Goal: Task Accomplishment & Management: Manage account settings

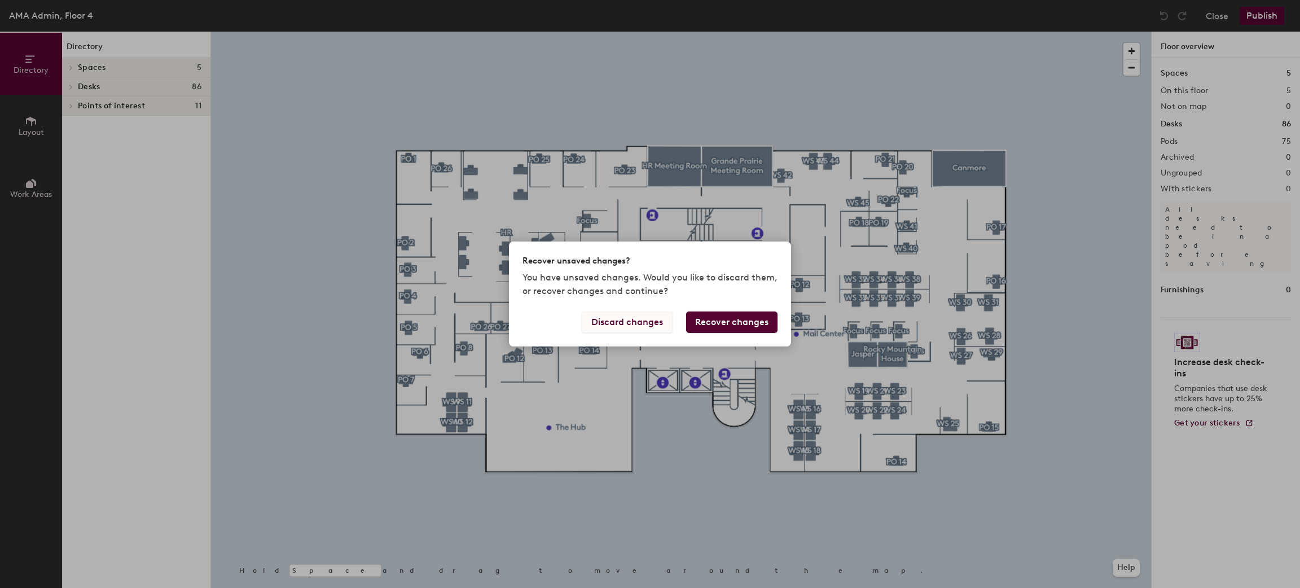
click at [641, 328] on button "Discard changes" at bounding box center [627, 321] width 91 height 21
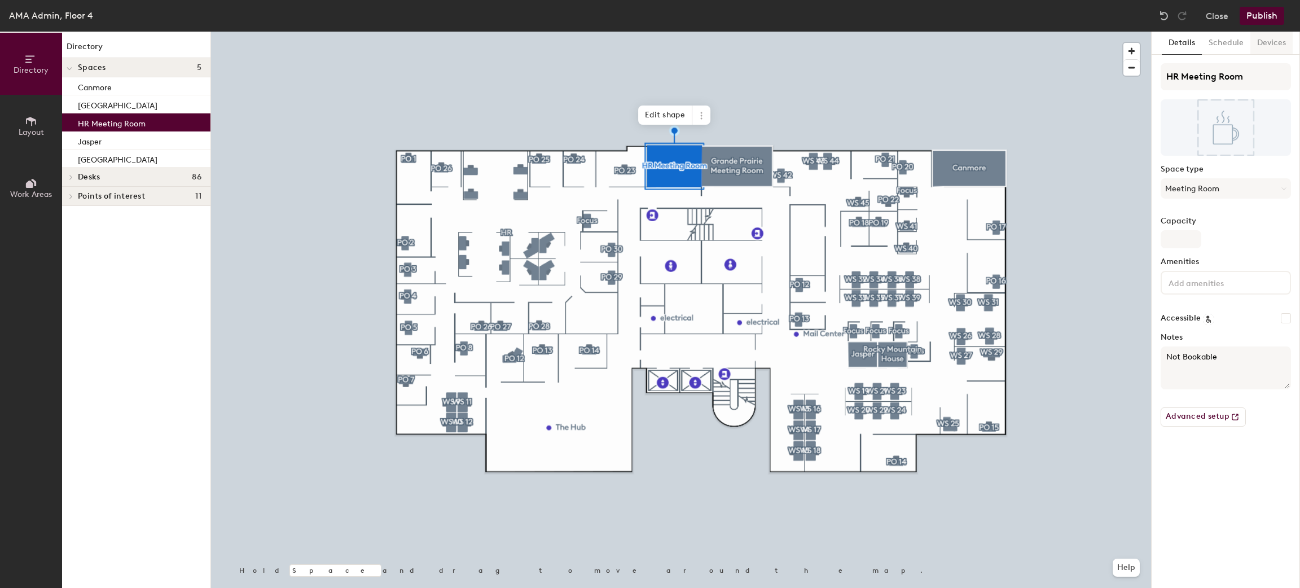
click at [1271, 38] on button "Devices" at bounding box center [1271, 43] width 42 height 23
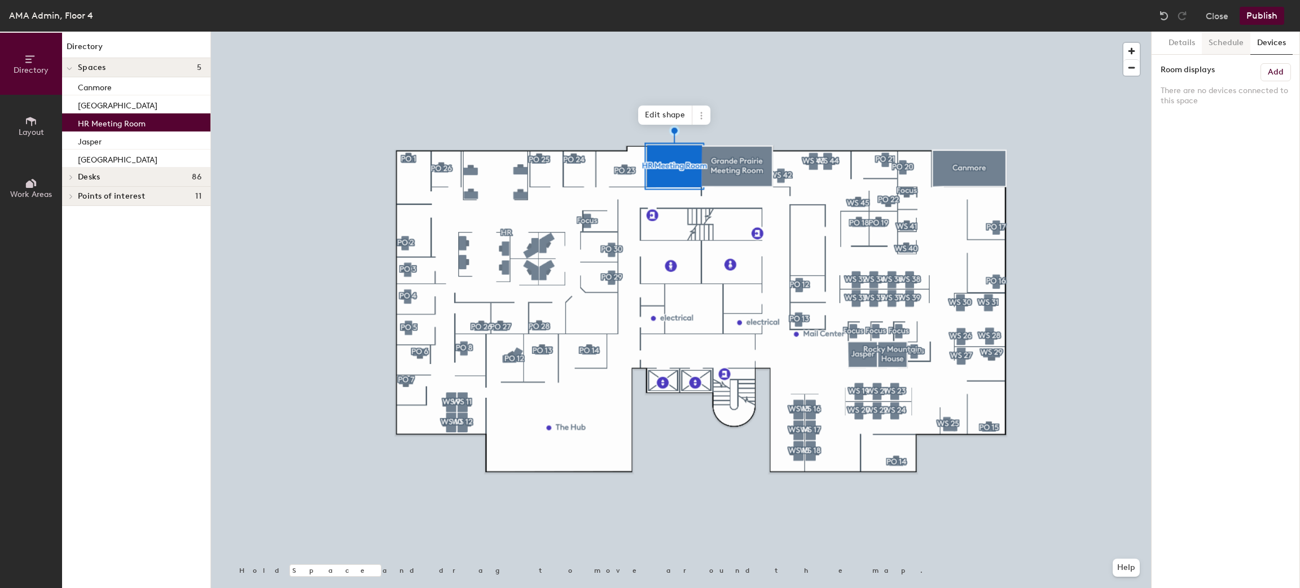
click at [1222, 43] on button "Schedule" at bounding box center [1226, 43] width 49 height 23
click at [1162, 43] on button "Details" at bounding box center [1182, 43] width 40 height 23
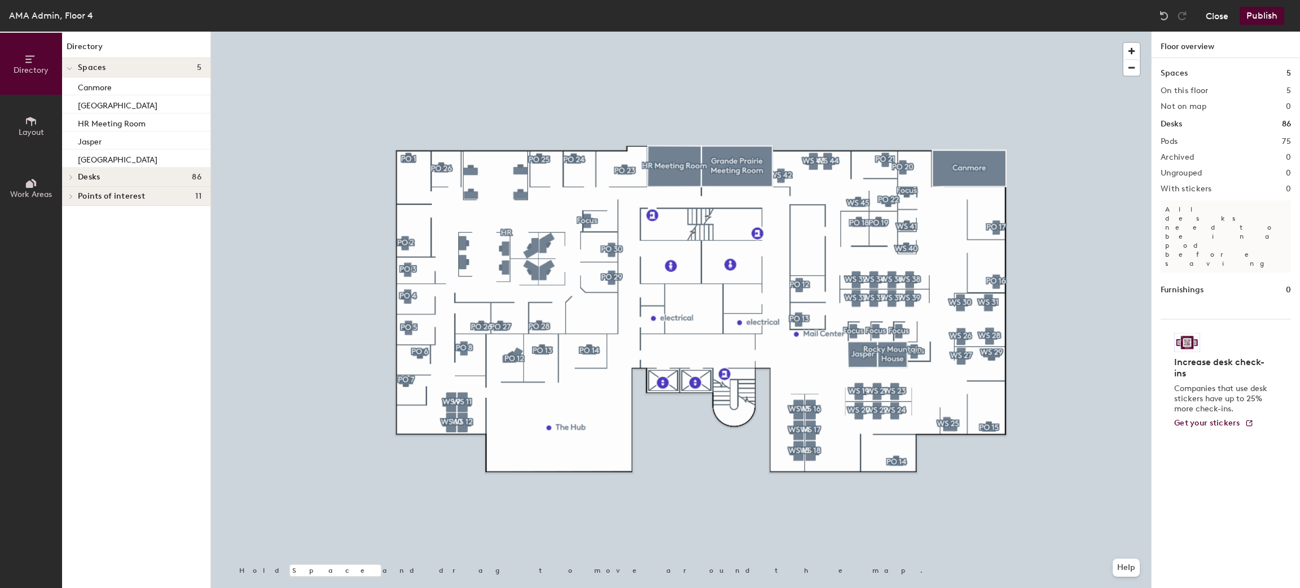
click at [1209, 20] on button "Close" at bounding box center [1217, 16] width 23 height 18
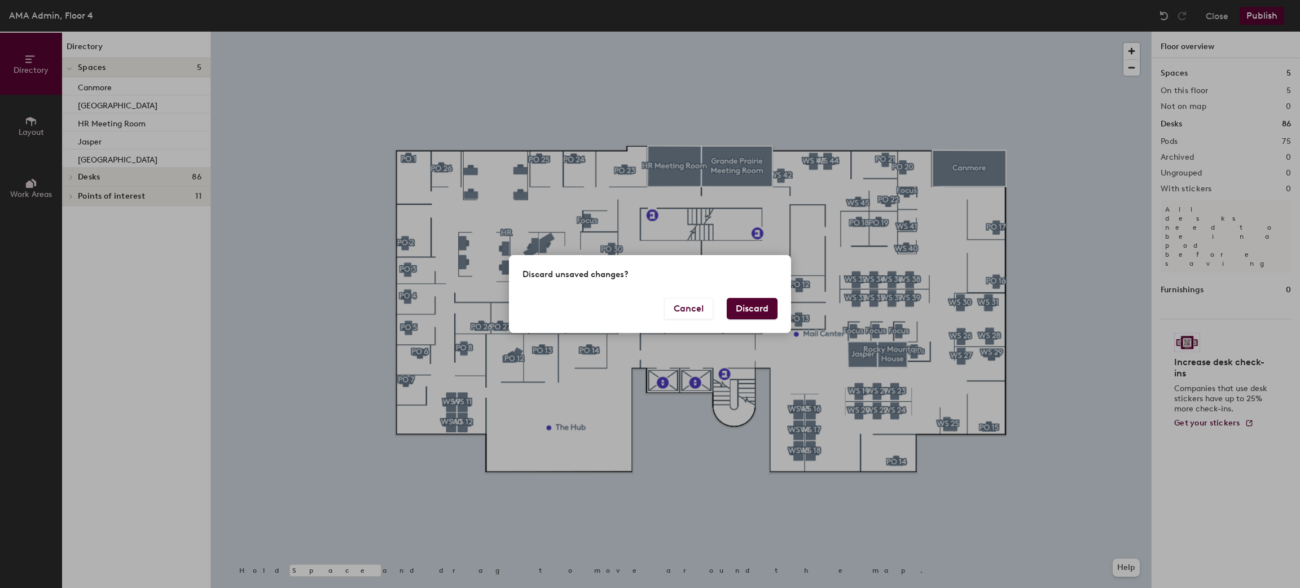
click at [734, 310] on button "Discard" at bounding box center [752, 308] width 51 height 21
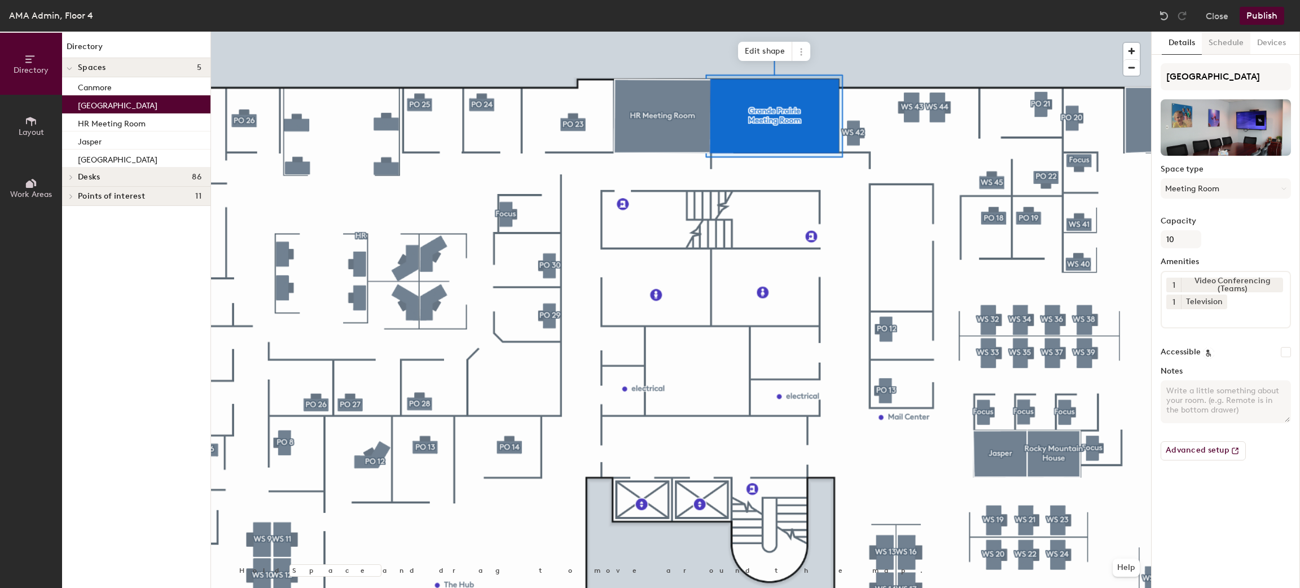
click at [1229, 36] on button "Schedule" at bounding box center [1226, 43] width 49 height 23
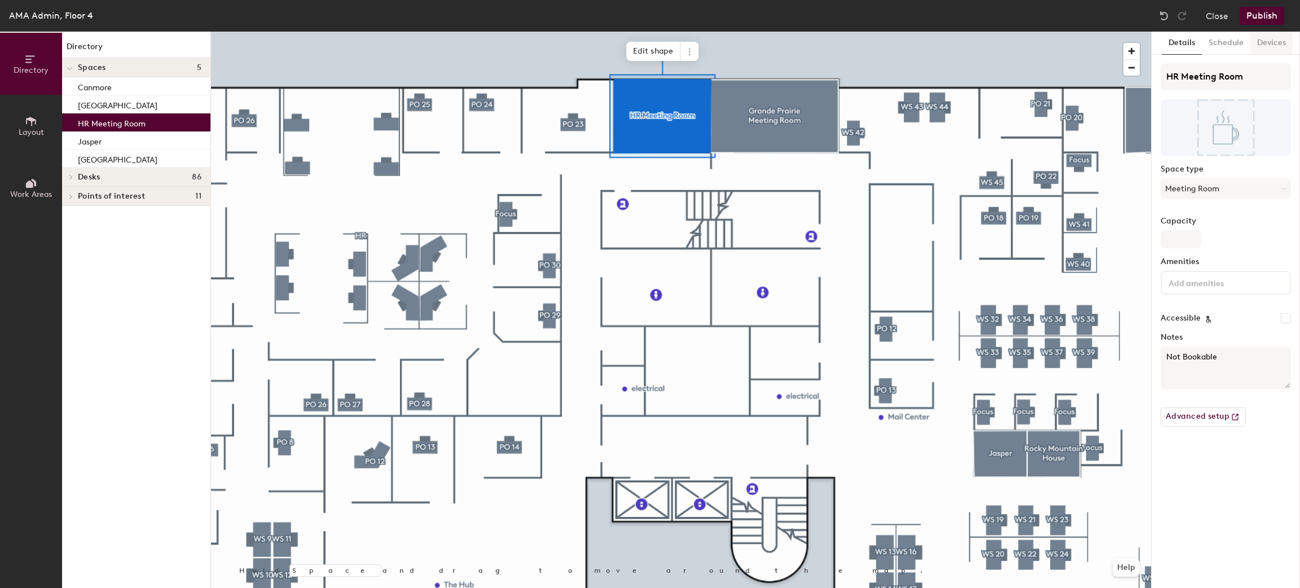
drag, startPoint x: 1211, startPoint y: 37, endPoint x: 1257, endPoint y: 38, distance: 45.7
click at [1212, 37] on button "Schedule" at bounding box center [1226, 43] width 49 height 23
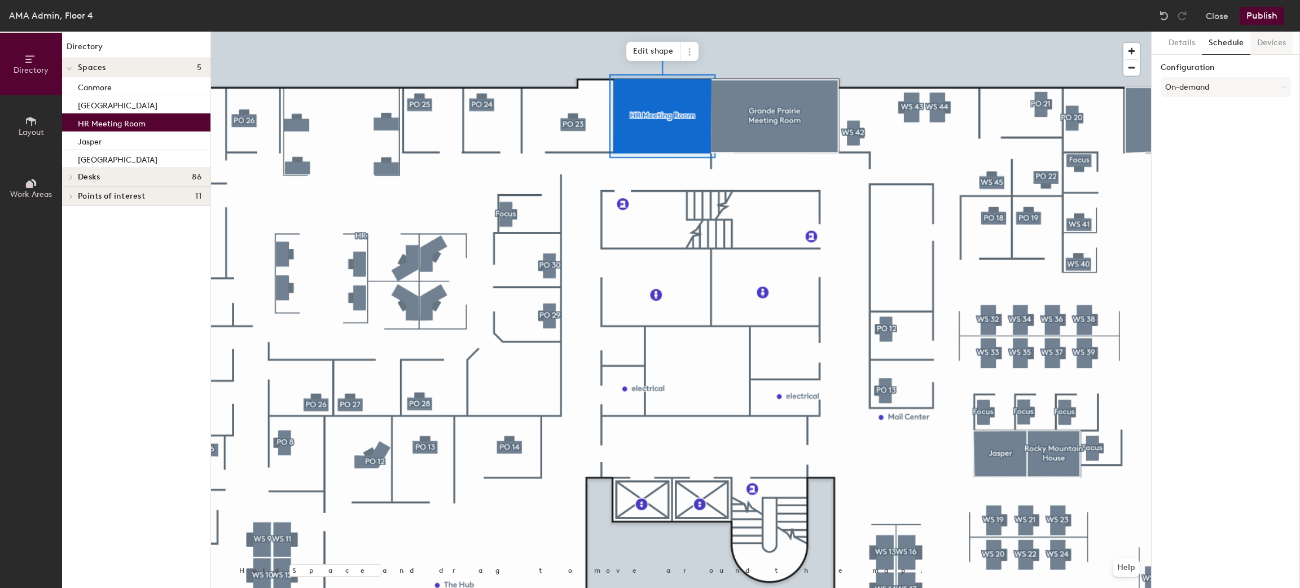
click at [1273, 49] on button "Devices" at bounding box center [1271, 43] width 42 height 23
